Goal: Find specific page/section: Find specific page/section

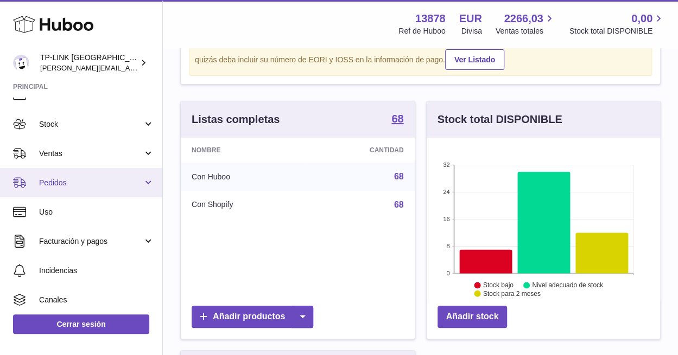
scroll to position [54, 0]
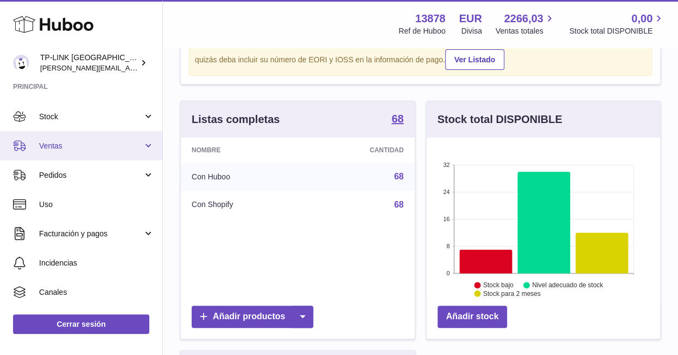
click at [147, 152] on link "Ventas" at bounding box center [81, 145] width 162 height 29
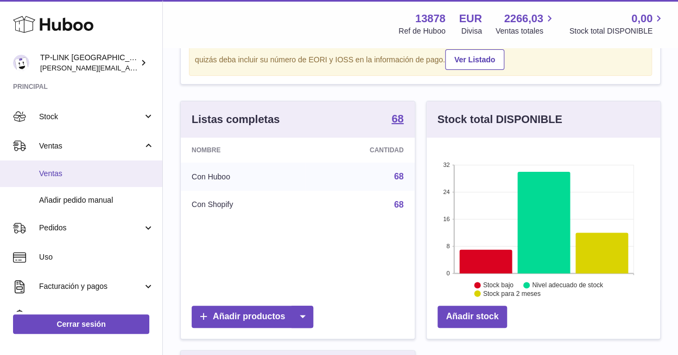
click at [62, 175] on span "Ventas" at bounding box center [96, 174] width 115 height 10
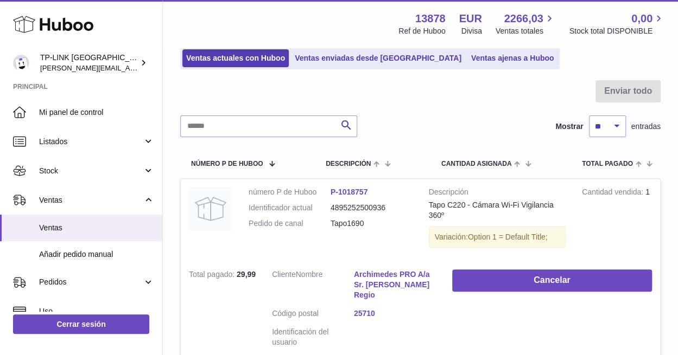
scroll to position [54, 0]
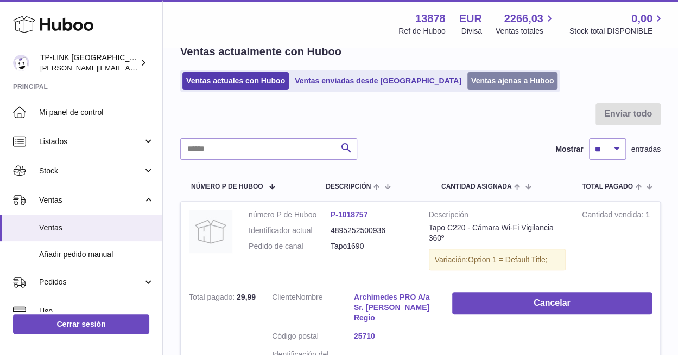
click at [467, 83] on link "Ventas ajenas a Huboo" at bounding box center [512, 81] width 91 height 18
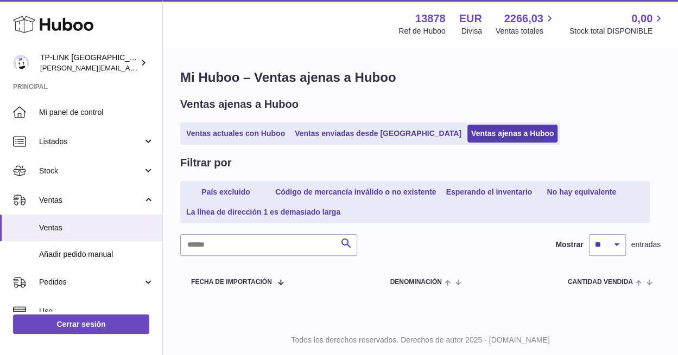
scroll to position [29, 0]
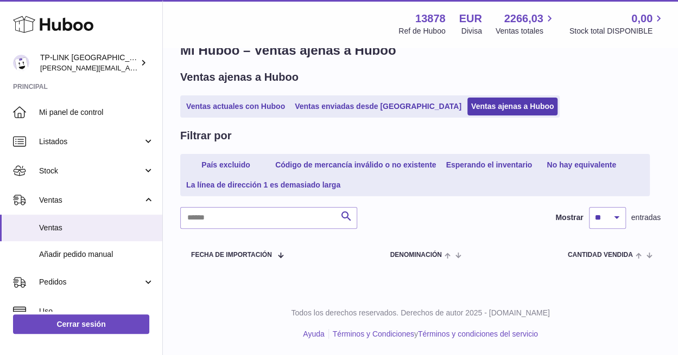
click at [279, 309] on p "Todos los derechos reservados. Derechos de autor 2025 - [DOMAIN_NAME]" at bounding box center [420, 313] width 498 height 10
